Goal: Find contact information: Find contact information

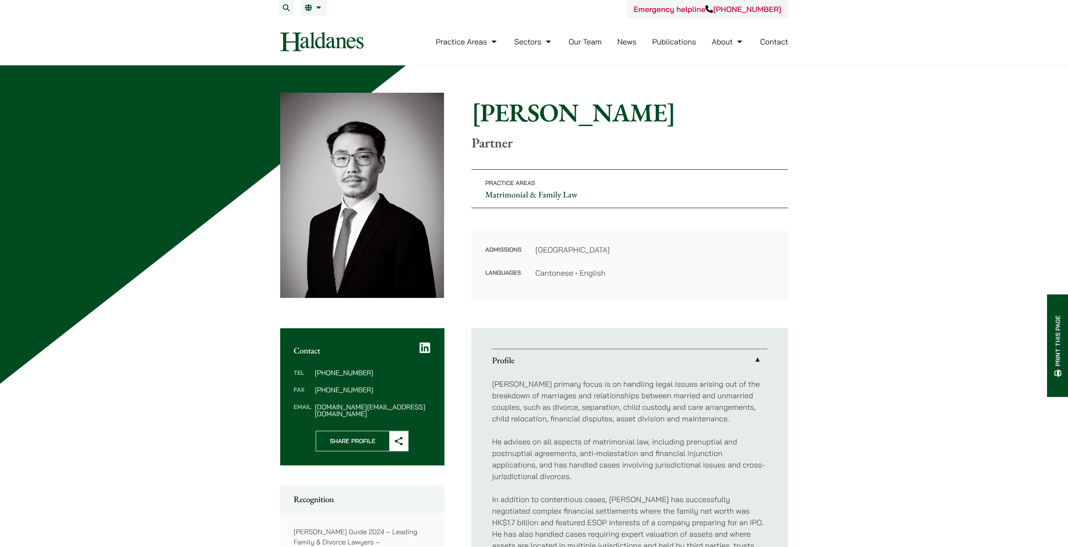
drag, startPoint x: 388, startPoint y: 407, endPoint x: 287, endPoint y: 374, distance: 106.3
click at [287, 374] on div "Tel [PHONE_NUMBER] Fax [PHONE_NUMBER] Email [PERSON_NAME][DOMAIN_NAME][EMAIL_AD…" at bounding box center [362, 393] width 164 height 75
drag, startPoint x: 287, startPoint y: 374, endPoint x: 289, endPoint y: 349, distance: 24.9
click at [289, 349] on div "Contact" at bounding box center [362, 341] width 164 height 27
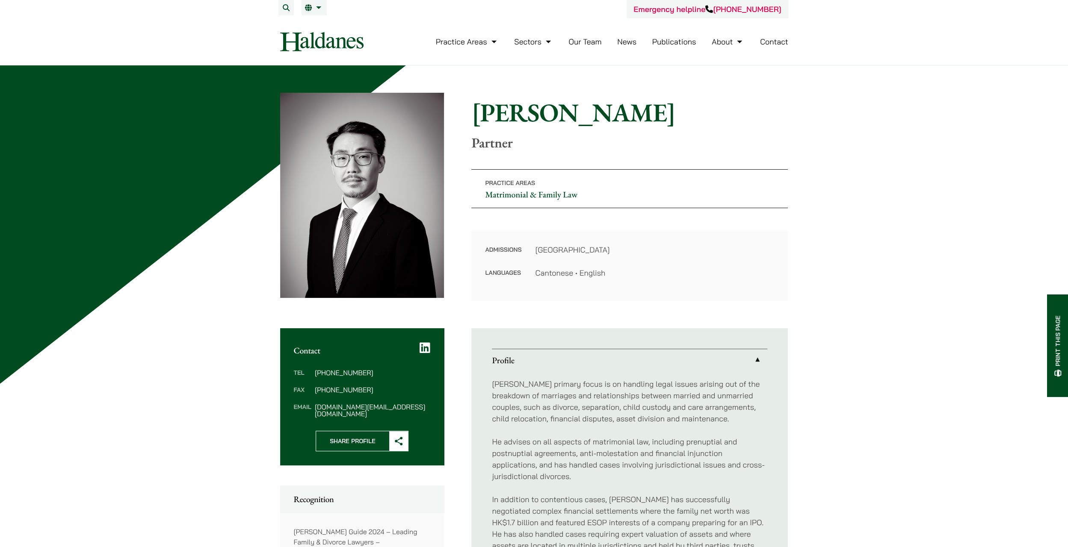
click at [294, 349] on h2 "Contact" at bounding box center [362, 350] width 137 height 10
drag, startPoint x: 295, startPoint y: 349, endPoint x: 396, endPoint y: 414, distance: 120.4
click at [396, 414] on div "Contact Tel [PHONE_NUMBER] Fax [PHONE_NUMBER] Email [PERSON_NAME][DOMAIN_NAME][…" at bounding box center [362, 396] width 164 height 137
click at [396, 414] on div "Tel [PHONE_NUMBER] Fax [PHONE_NUMBER] Email [PERSON_NAME][DOMAIN_NAME][EMAIL_AD…" at bounding box center [362, 393] width 164 height 75
click at [390, 407] on dd "[DOMAIN_NAME][EMAIL_ADDRESS][DOMAIN_NAME]" at bounding box center [372, 411] width 115 height 14
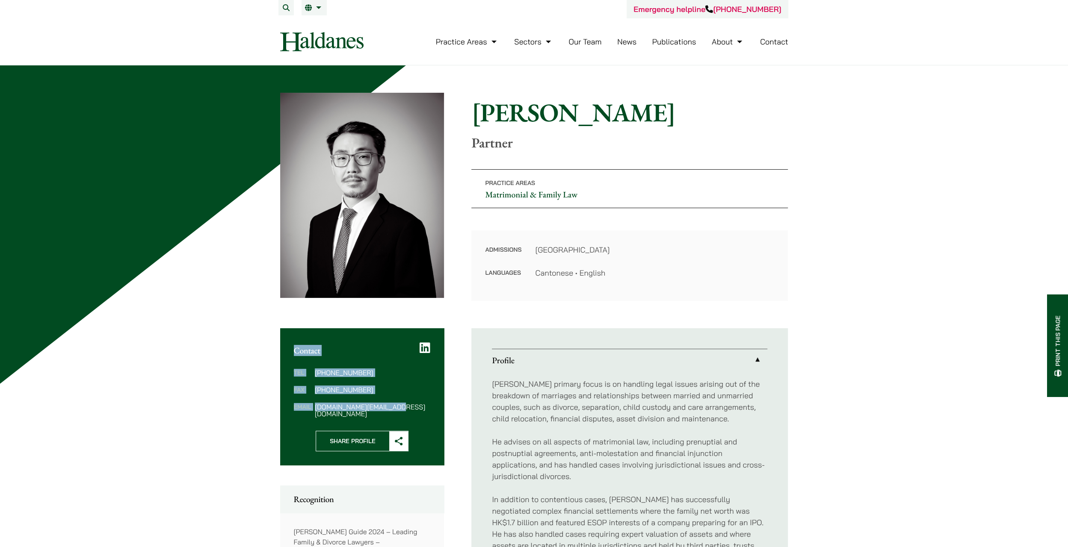
drag, startPoint x: 394, startPoint y: 409, endPoint x: 294, endPoint y: 354, distance: 114.6
click at [294, 354] on div "Contact Tel [PHONE_NUMBER] Fax [PHONE_NUMBER] Email [PERSON_NAME][DOMAIN_NAME][…" at bounding box center [362, 396] width 164 height 137
click at [294, 350] on h2 "Contact" at bounding box center [362, 350] width 137 height 10
click at [304, 353] on h2 "Contact" at bounding box center [362, 350] width 137 height 10
drag, startPoint x: 295, startPoint y: 349, endPoint x: 420, endPoint y: 414, distance: 141.1
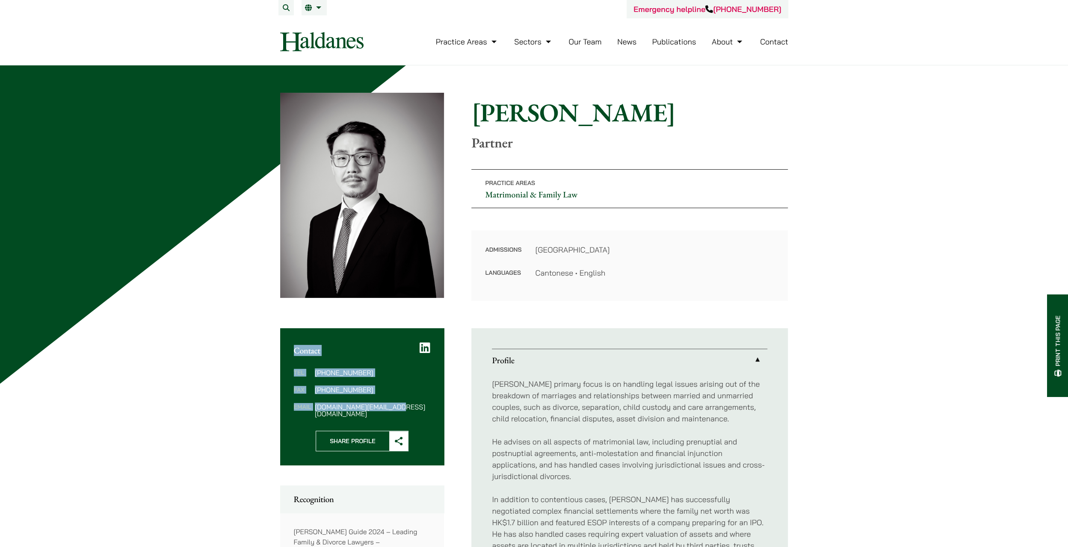
click at [420, 414] on div "Contact Tel [PHONE_NUMBER] Fax [PHONE_NUMBER] Email [PERSON_NAME][DOMAIN_NAME][…" at bounding box center [362, 396] width 164 height 137
drag, startPoint x: 420, startPoint y: 414, endPoint x: 407, endPoint y: 414, distance: 12.8
click at [407, 414] on div "Tel [PHONE_NUMBER] Fax [PHONE_NUMBER] Email [PERSON_NAME][DOMAIN_NAME][EMAIL_AD…" at bounding box center [362, 393] width 164 height 75
